Goal: Task Accomplishment & Management: Manage account settings

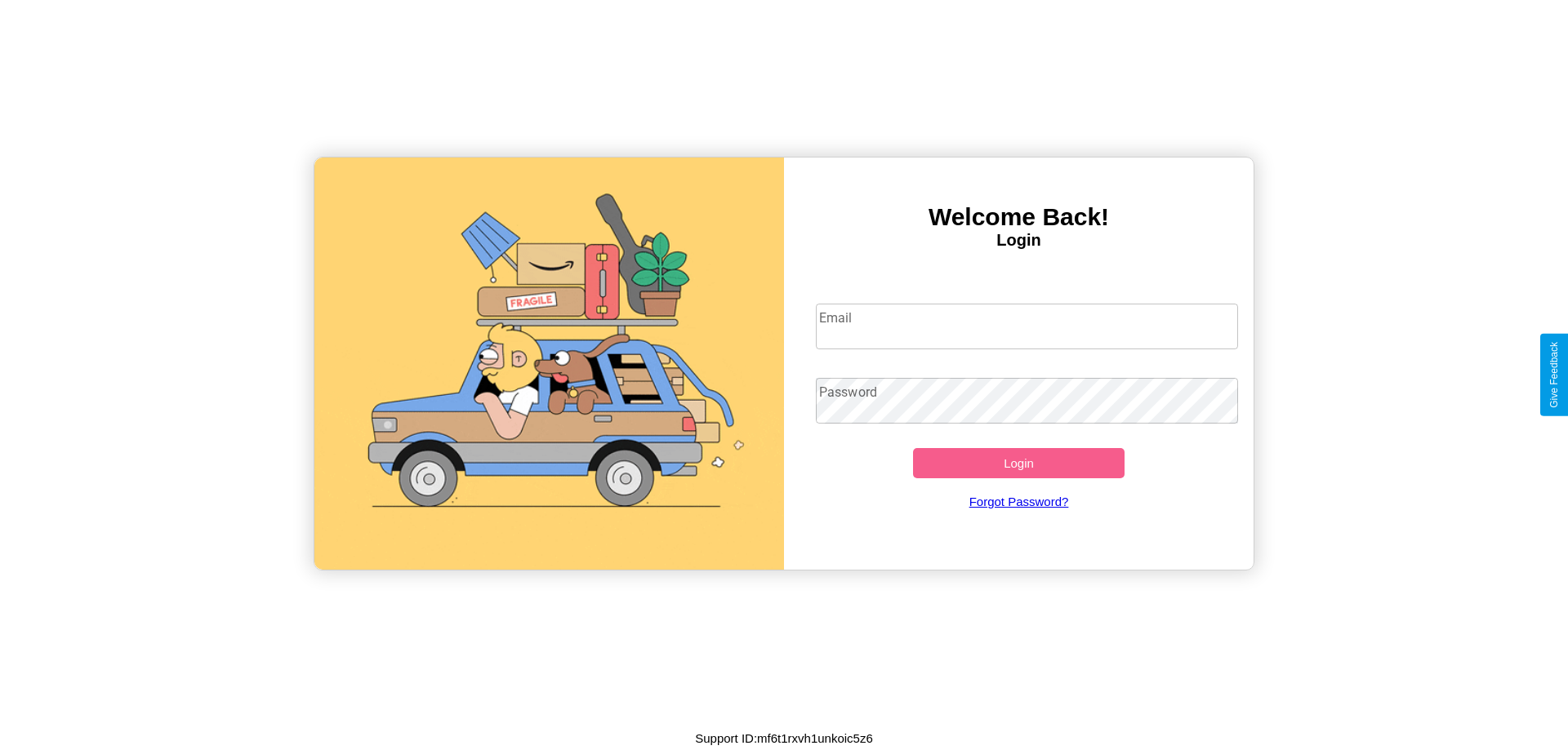
click at [1027, 326] on input "Email" at bounding box center [1027, 326] width 423 height 46
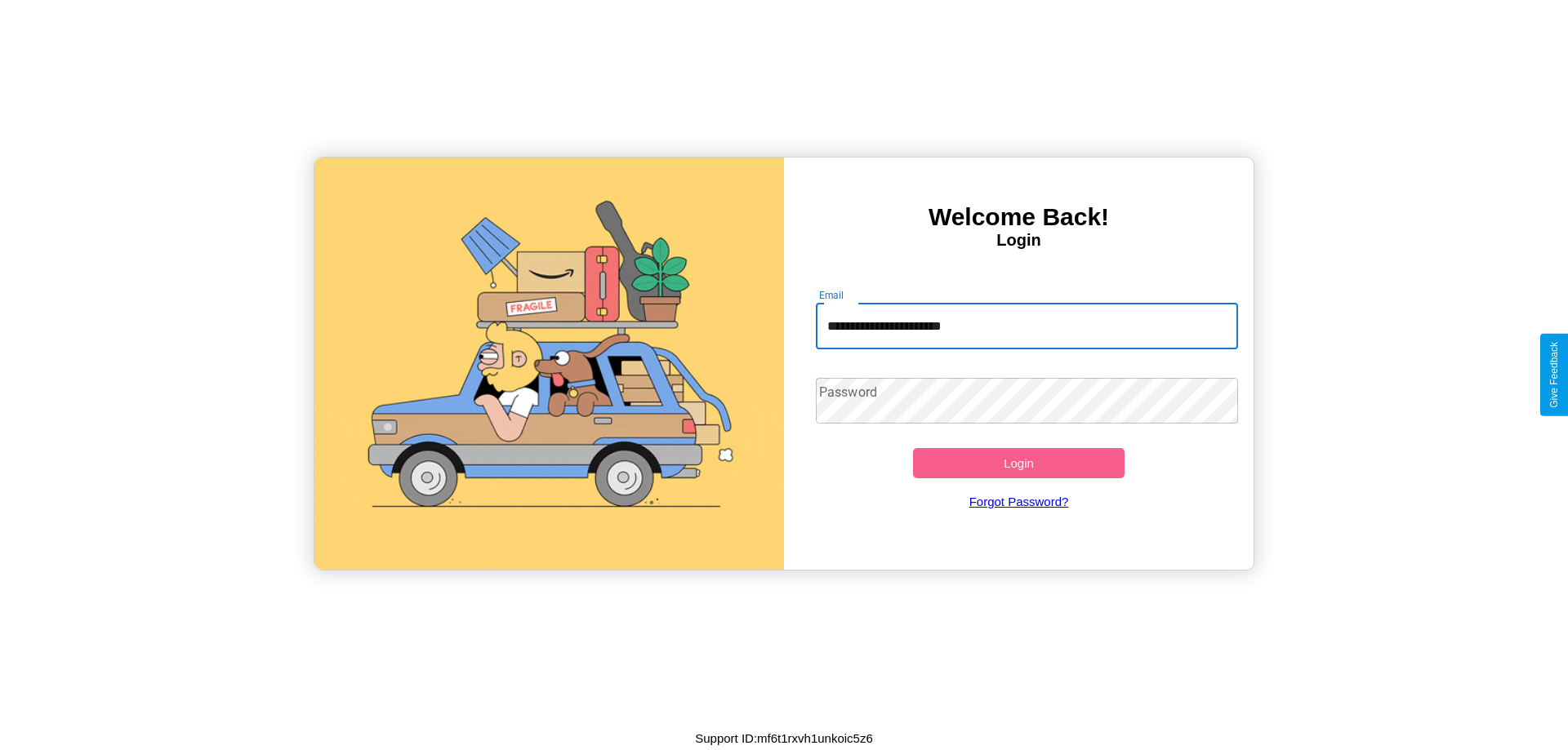
type input "**********"
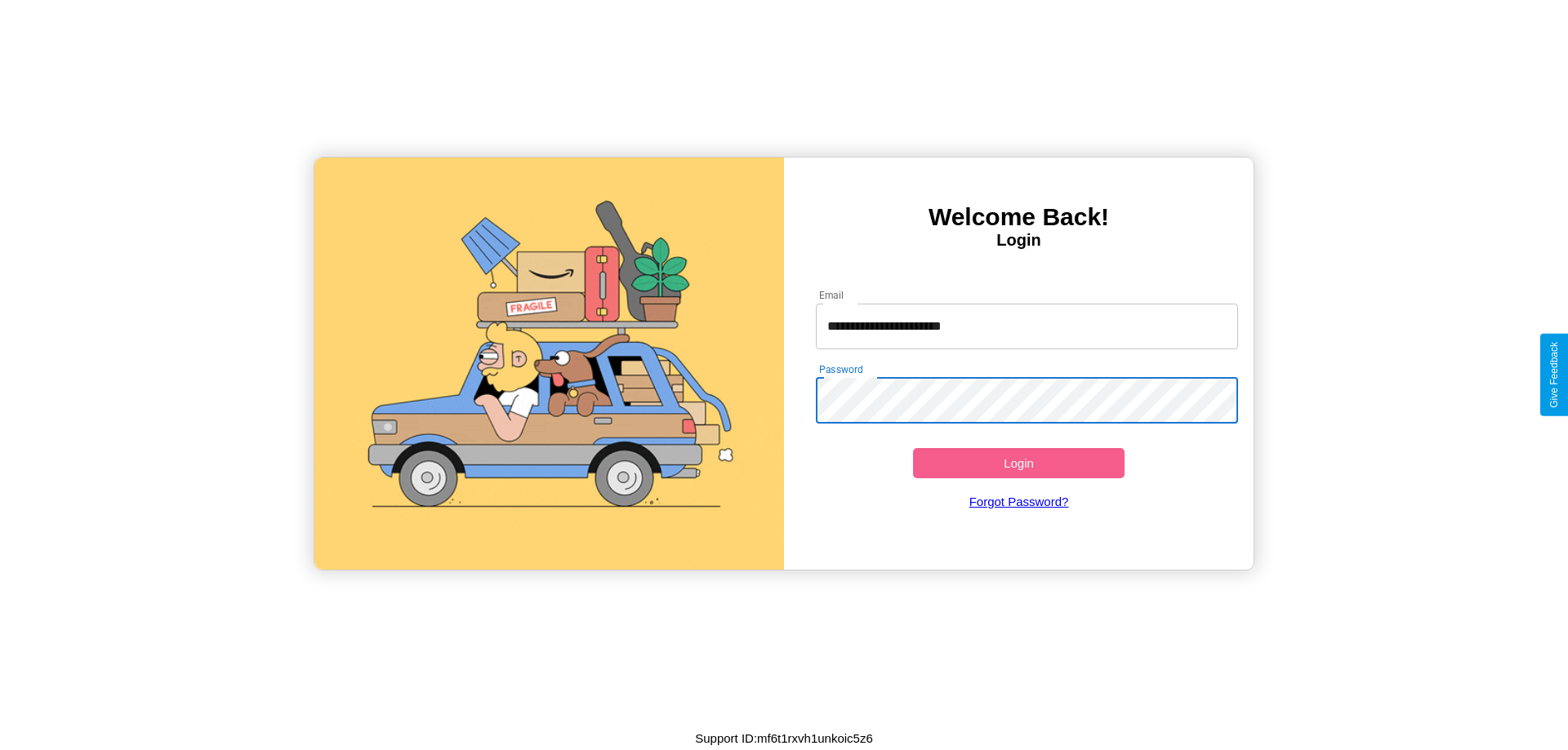
click at [1019, 463] on button "Login" at bounding box center [1018, 463] width 211 height 31
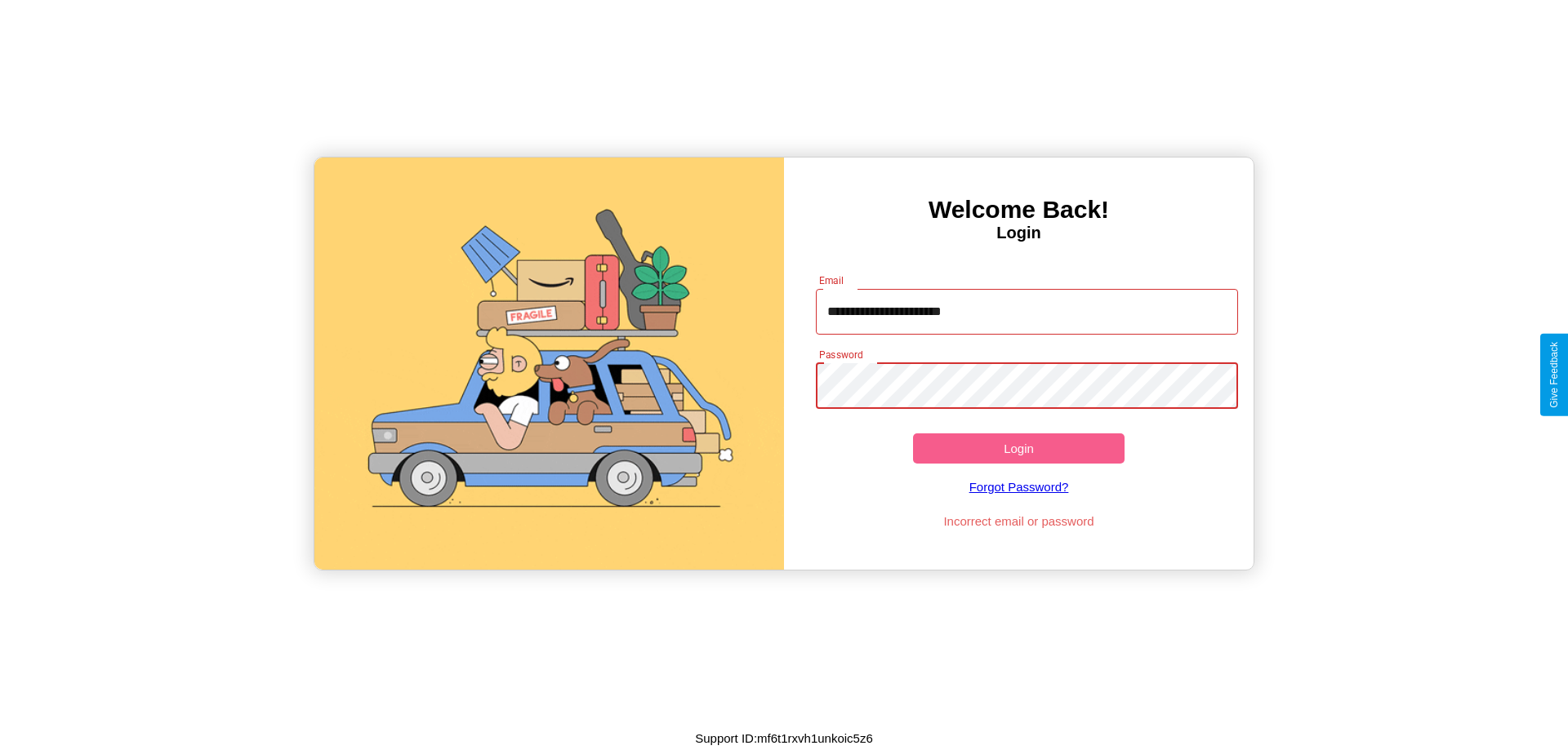
click at [1019, 448] on button "Login" at bounding box center [1018, 449] width 211 height 31
